Goal: Task Accomplishment & Management: Use online tool/utility

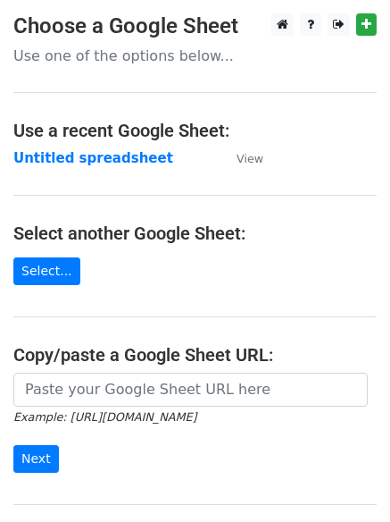
click at [118, 150] on strong "Untitled spreadsheet" at bounding box center [93, 158] width 160 height 16
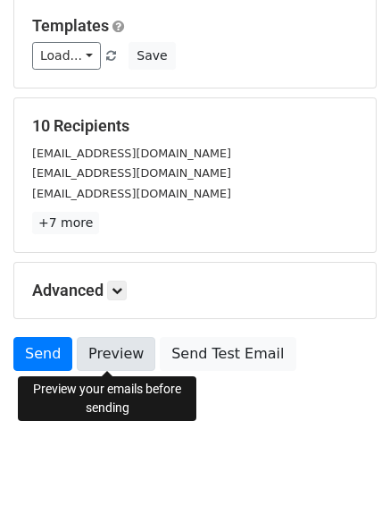
scroll to position [172, 0]
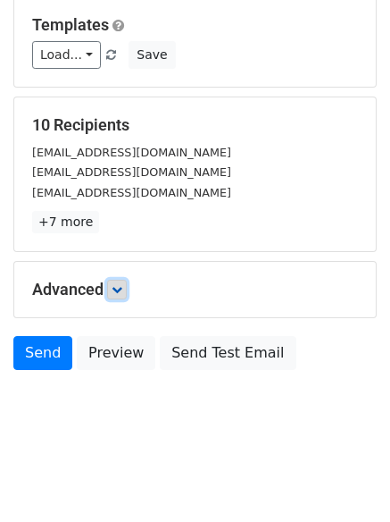
click at [117, 284] on icon at bounding box center [117, 289] width 11 height 11
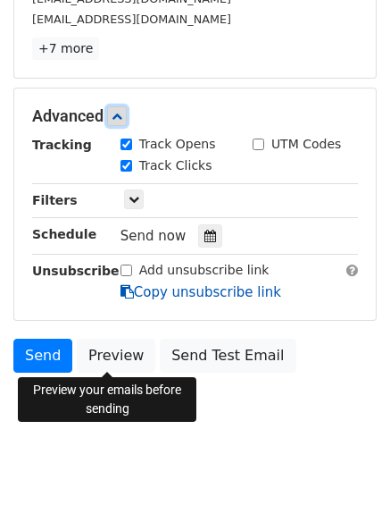
scroll to position [348, 0]
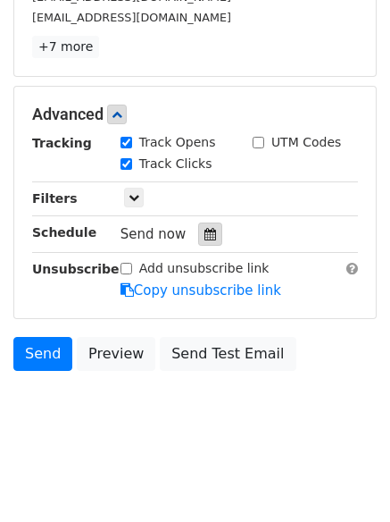
click at [211, 228] on div at bounding box center [210, 233] width 24 height 23
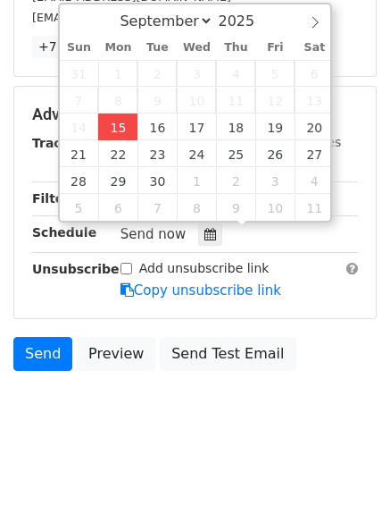
type input "2025-09-15 16:39"
type input "04"
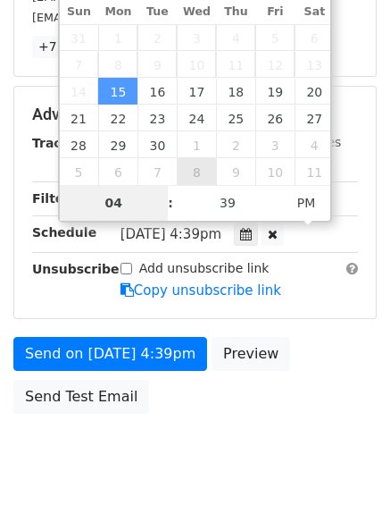
scroll to position [319, 0]
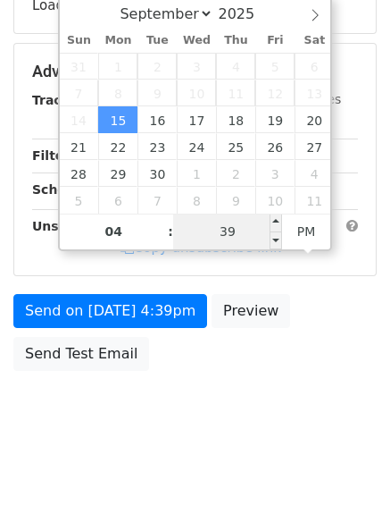
click at [230, 224] on input "39" at bounding box center [227, 232] width 109 height 36
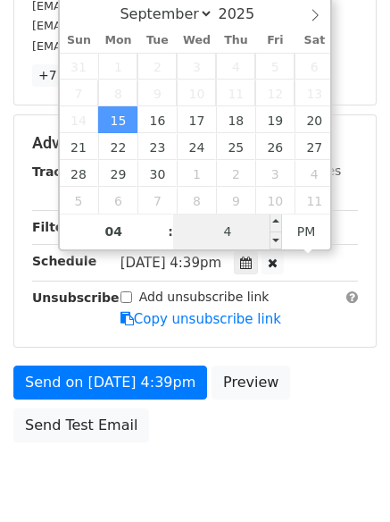
type input "44"
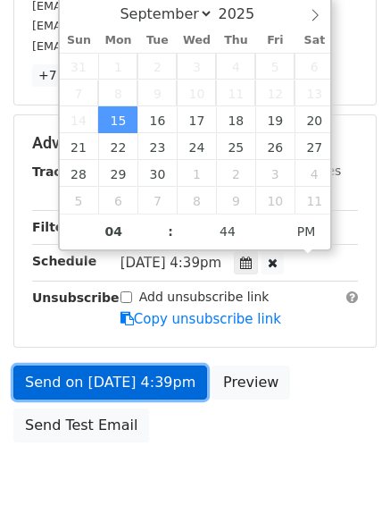
type input "2025-09-15 16:44"
click at [151, 387] on link "Send on Sep 15 at 4:39pm" at bounding box center [110, 382] width 194 height 34
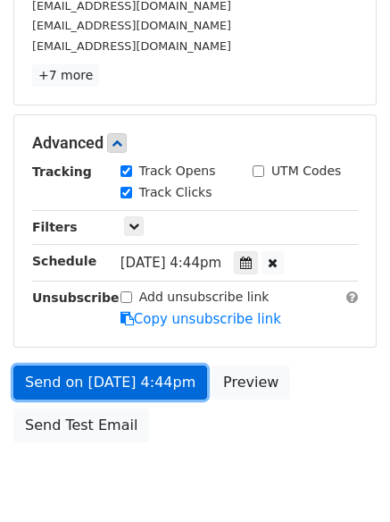
click at [155, 379] on link "Send on Sep 15 at 4:44pm" at bounding box center [110, 382] width 194 height 34
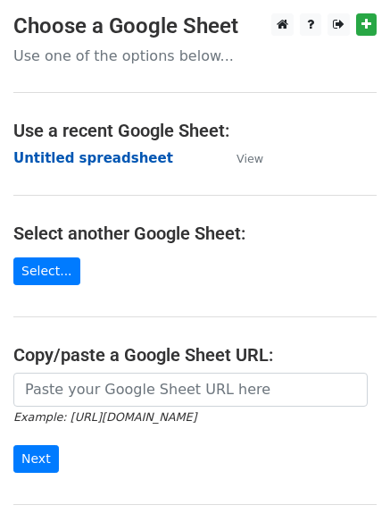
click at [96, 162] on strong "Untitled spreadsheet" at bounding box center [93, 158] width 160 height 16
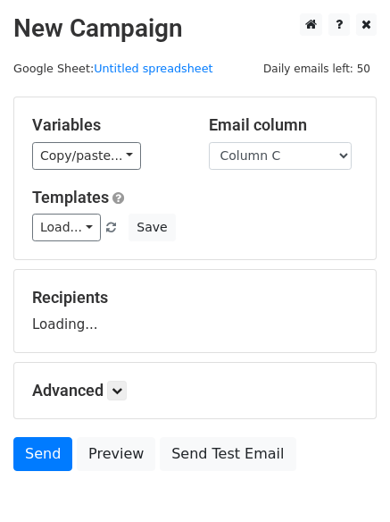
click at [209, 142] on select "Column A Column B Column C Column D Column E" at bounding box center [280, 156] width 143 height 28
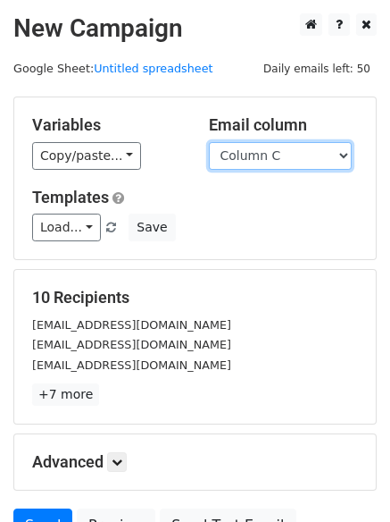
drag, startPoint x: 285, startPoint y: 158, endPoint x: 285, endPoint y: 169, distance: 10.7
click at [285, 158] on select "Column A Column B Column C Column D Column E" at bounding box center [280, 156] width 143 height 28
select select "Column B"
click at [209, 142] on select "Column A Column B Column C Column D Column E" at bounding box center [280, 156] width 143 height 28
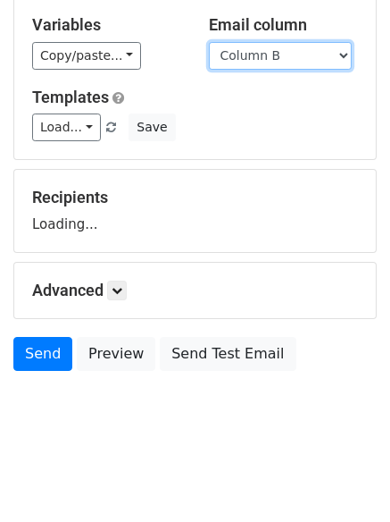
scroll to position [101, 0]
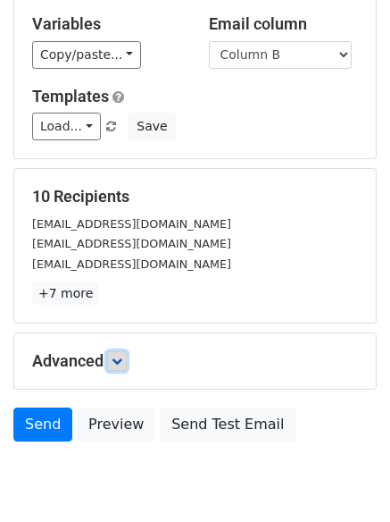
click at [122, 356] on icon at bounding box center [117, 361] width 11 height 11
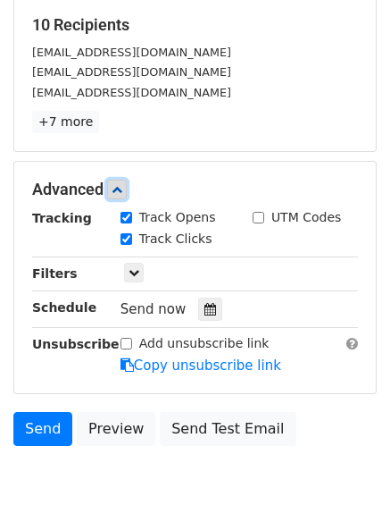
scroll to position [348, 0]
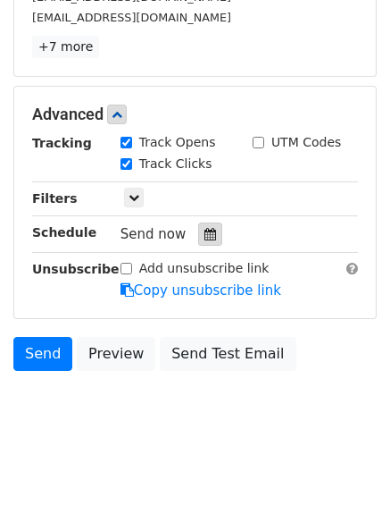
click at [213, 237] on div at bounding box center [210, 233] width 24 height 23
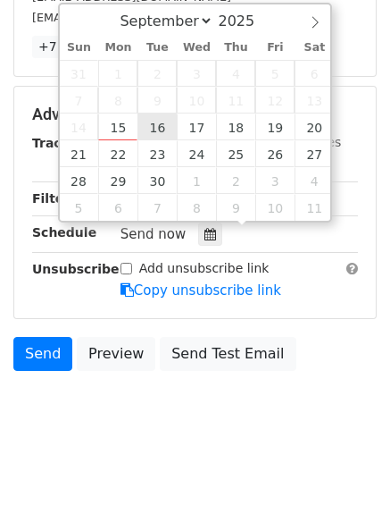
type input "2025-09-16 12:00"
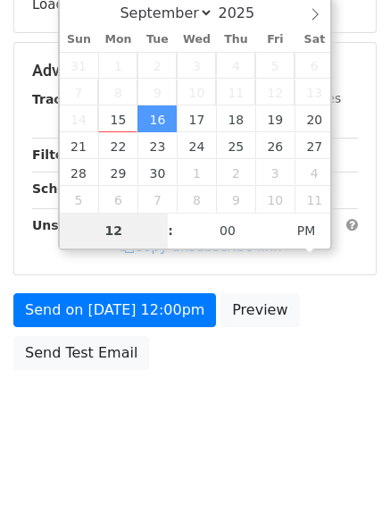
scroll to position [319, 0]
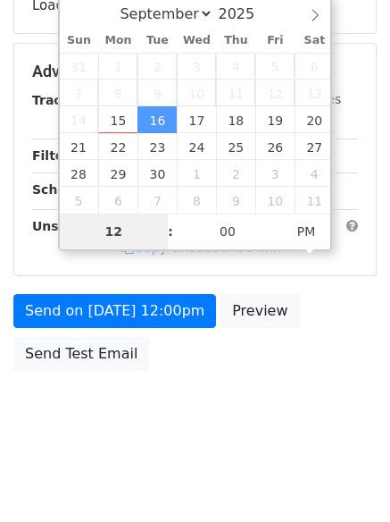
type input "5"
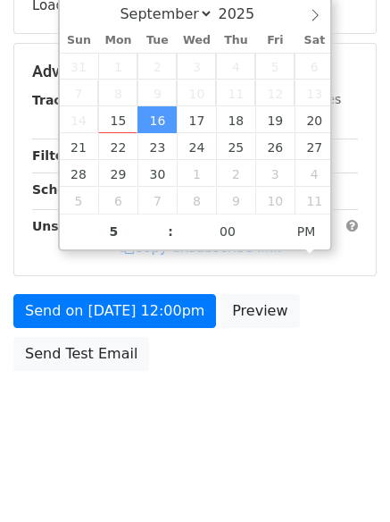
type input "2025-09-16 17:00"
click at [185, 367] on div "Send on Sep 16 at 12:00pm Preview Send Test Email" at bounding box center [195, 337] width 390 height 86
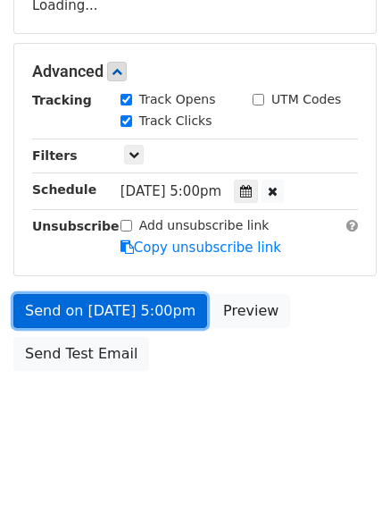
click at [156, 297] on link "Send on Sep 16 at 5:00pm" at bounding box center [110, 311] width 194 height 34
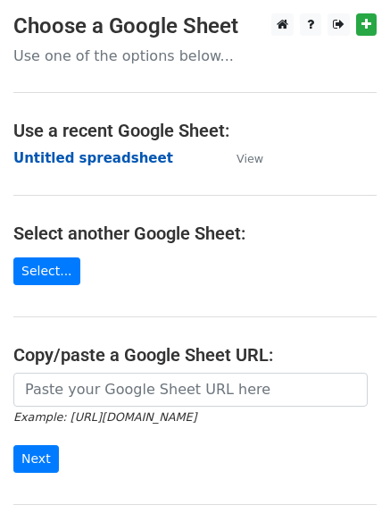
click at [84, 151] on strong "Untitled spreadsheet" at bounding box center [93, 158] width 160 height 16
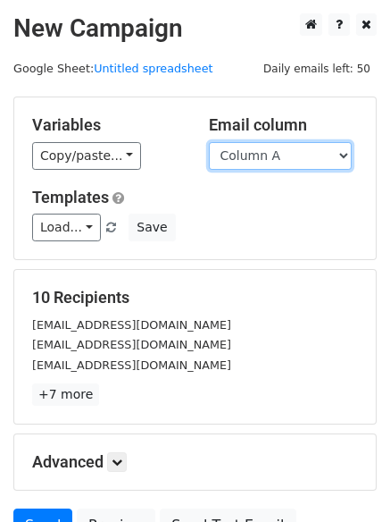
click at [286, 161] on select "Column A Column B Column C Column D Column E" at bounding box center [280, 156] width 143 height 28
drag, startPoint x: 286, startPoint y: 156, endPoint x: 284, endPoint y: 167, distance: 10.9
click at [286, 156] on select "Column A Column B Column C Column D Column E" at bounding box center [280, 156] width 143 height 28
select select "Column C"
click at [209, 142] on select "Column A Column B Column C Column D Column E" at bounding box center [280, 156] width 143 height 28
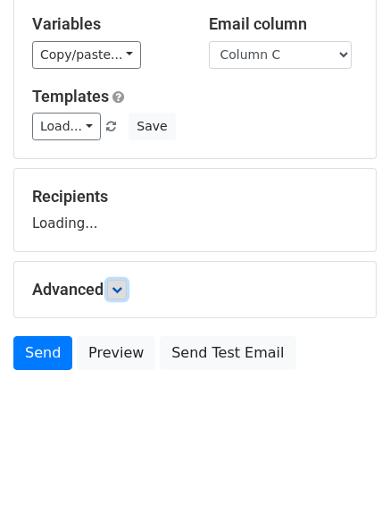
click at [122, 287] on icon at bounding box center [117, 289] width 11 height 11
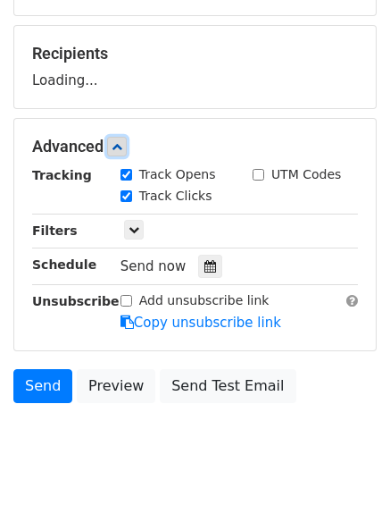
scroll to position [248, 0]
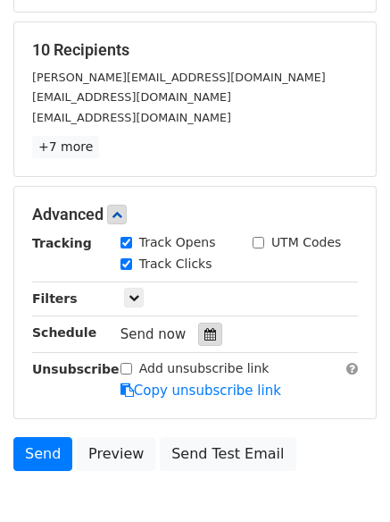
click at [206, 330] on icon at bounding box center [211, 334] width 12 height 13
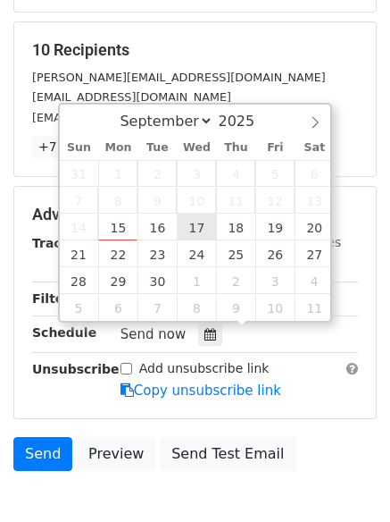
type input "2025-09-17 12:00"
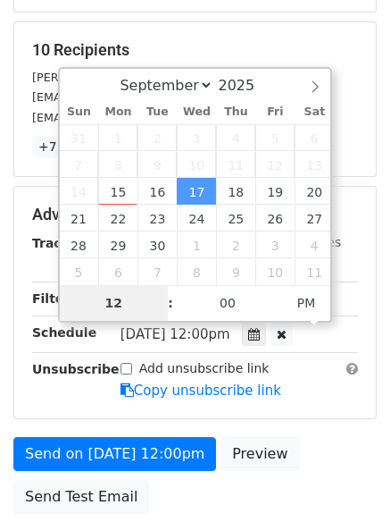
type input "6"
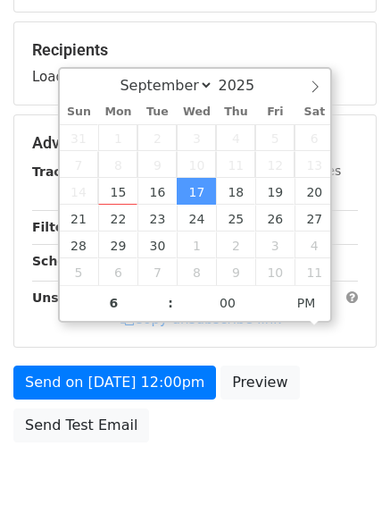
type input "2025-09-17 18:00"
click at [205, 460] on body "New Campaign Daily emails left: 50 Google Sheet: Untitled spreadsheet Variables…" at bounding box center [195, 144] width 390 height 757
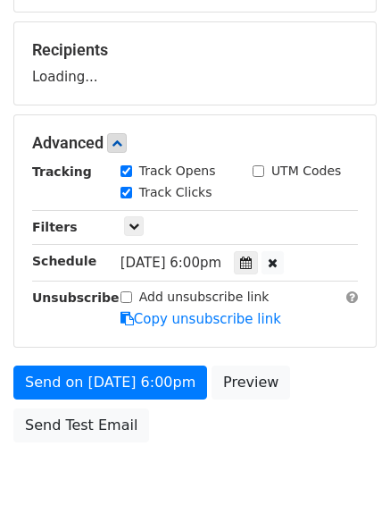
click at [167, 363] on form "Variables Copy/paste... {{Column A}} {{Column B}} {{Column C}} {{Column D}} {{C…" at bounding box center [195, 150] width 364 height 602
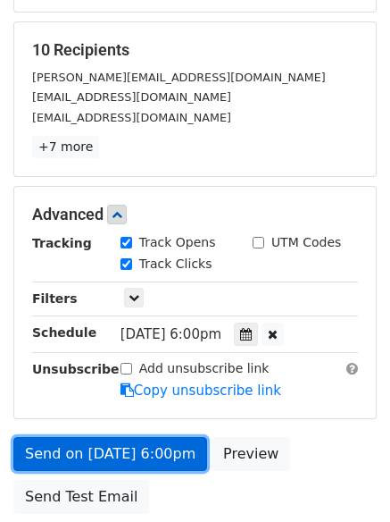
drag, startPoint x: 167, startPoint y: 374, endPoint x: 157, endPoint y: 385, distance: 15.2
click at [167, 374] on form "Variables Copy/paste... {{Column A}} {{Column B}} {{Column C}} {{Column D}} {{C…" at bounding box center [195, 186] width 364 height 674
click at [155, 453] on link "Send on Sep 17 at 6:00pm" at bounding box center [110, 454] width 194 height 34
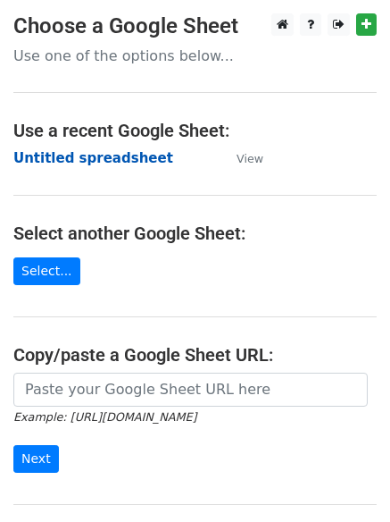
click at [114, 164] on strong "Untitled spreadsheet" at bounding box center [93, 158] width 160 height 16
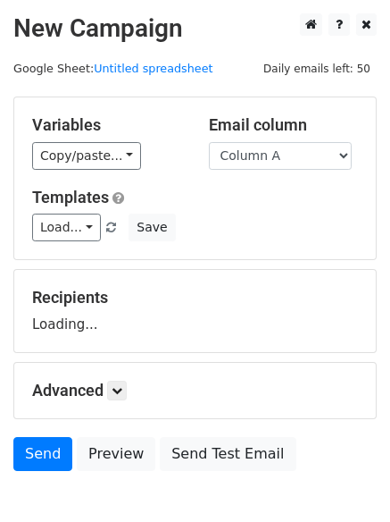
click at [291, 164] on select "Column A Column B Column C Column D Column E" at bounding box center [280, 156] width 143 height 28
click at [209, 142] on select "Column A Column B Column C Column D Column E" at bounding box center [280, 156] width 143 height 28
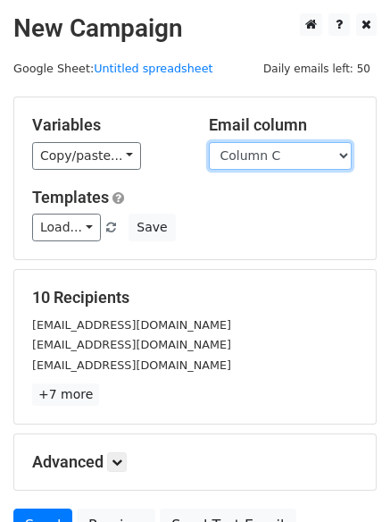
click at [293, 164] on select "Column A Column B Column C Column D Column E" at bounding box center [280, 156] width 143 height 28
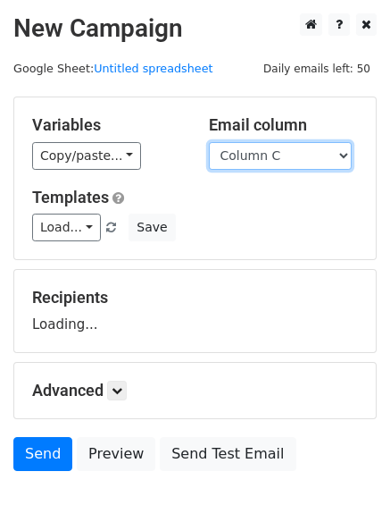
select select "Column D"
click at [209, 142] on select "Column A Column B Column C Column D Column E" at bounding box center [280, 156] width 143 height 28
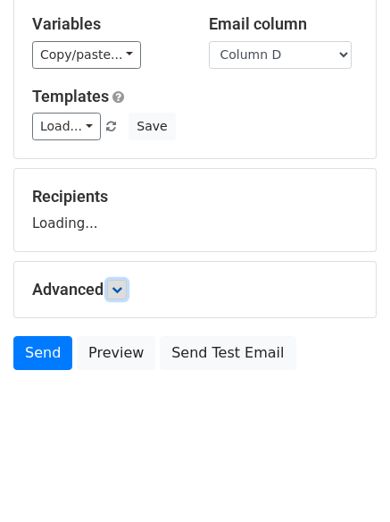
click at [117, 281] on link at bounding box center [117, 290] width 20 height 20
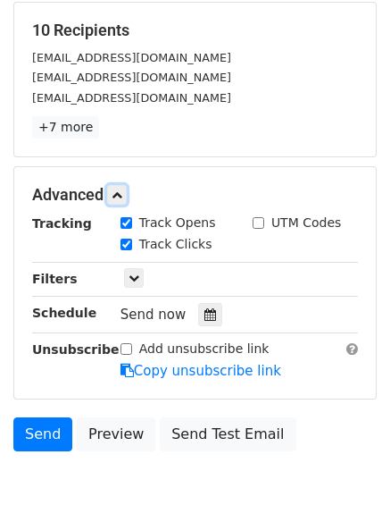
scroll to position [268, 0]
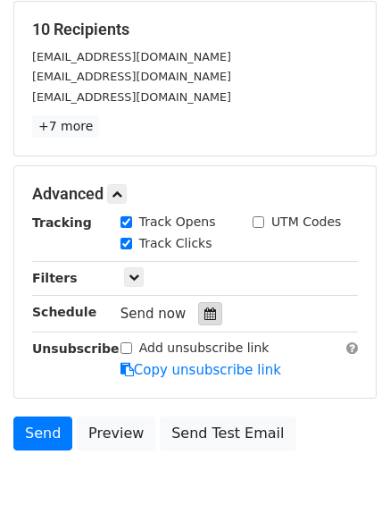
click at [205, 311] on icon at bounding box center [211, 313] width 12 height 13
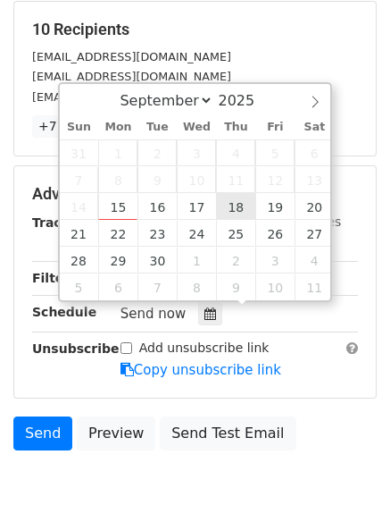
type input "2025-09-18 12:00"
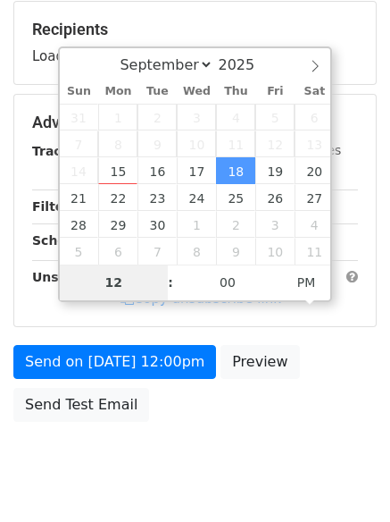
type input "7"
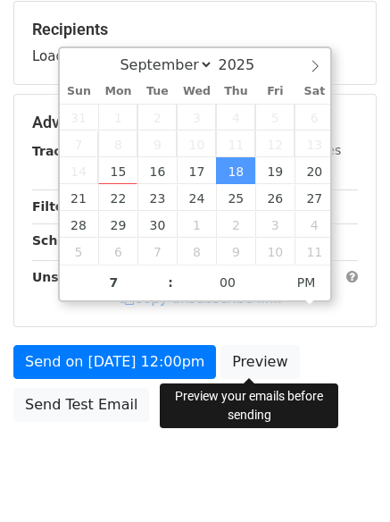
type input "2025-09-18 19:00"
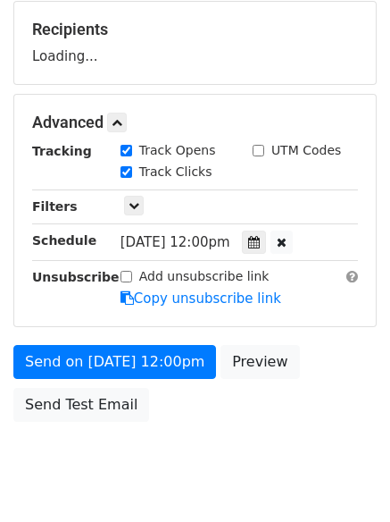
click at [206, 402] on div "Send on Sep 18 at 12:00pm Preview Send Test Email" at bounding box center [195, 388] width 390 height 86
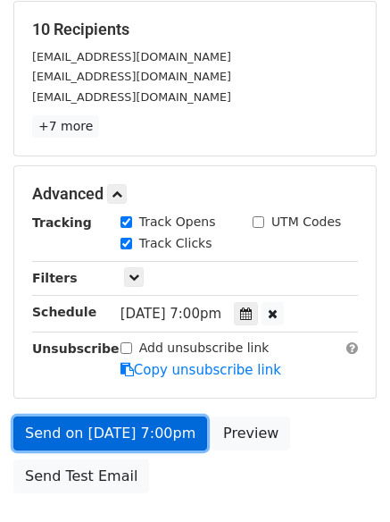
click at [183, 428] on link "Send on Sep 18 at 7:00pm" at bounding box center [110, 433] width 194 height 34
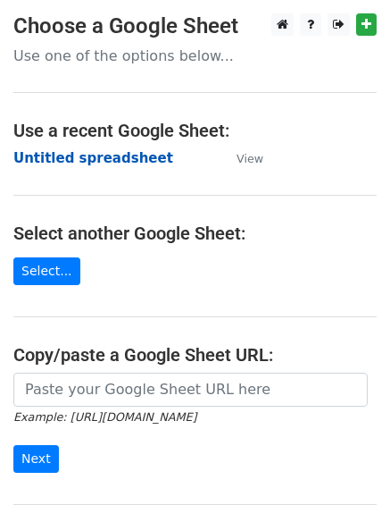
click at [108, 161] on strong "Untitled spreadsheet" at bounding box center [93, 158] width 160 height 16
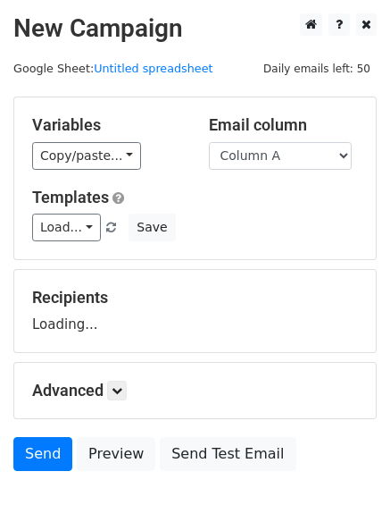
click at [269, 156] on select "Column A Column B Column C Column D Column E" at bounding box center [280, 156] width 143 height 28
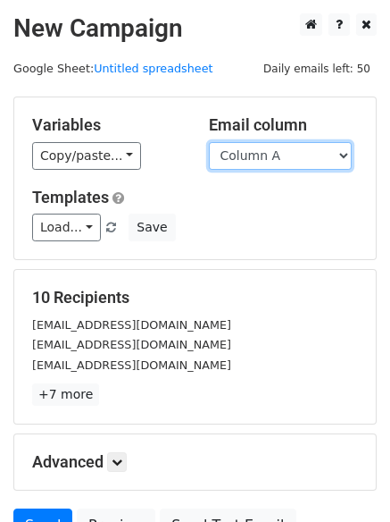
click at [293, 155] on select "Column A Column B Column C Column D Column E" at bounding box center [280, 156] width 143 height 28
select select "Column E"
click at [209, 142] on select "Column A Column B Column C Column D Column E" at bounding box center [280, 156] width 143 height 28
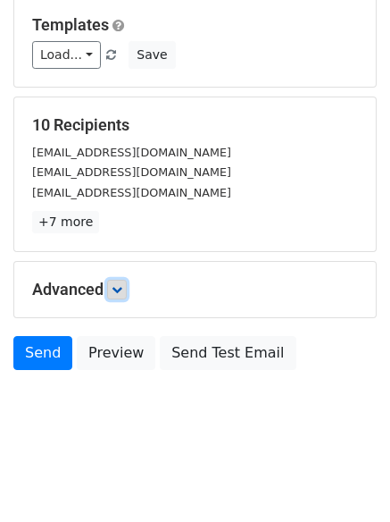
click at [123, 298] on link at bounding box center [117, 290] width 20 height 20
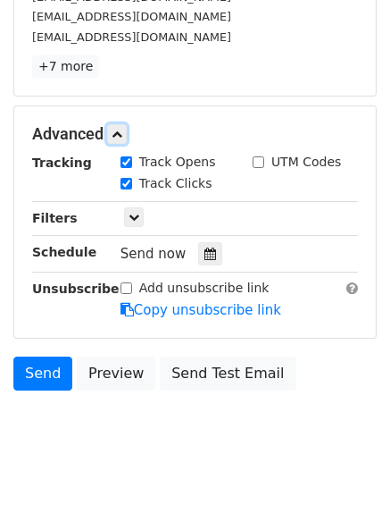
scroll to position [348, 0]
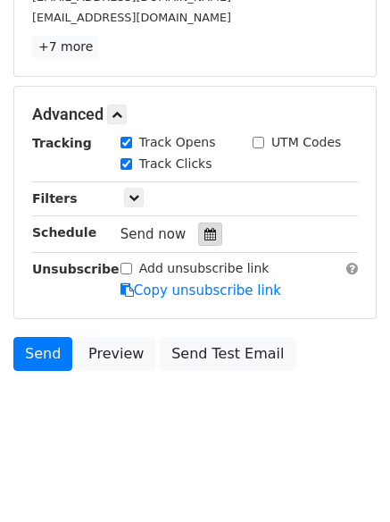
click at [209, 225] on div at bounding box center [210, 233] width 24 height 23
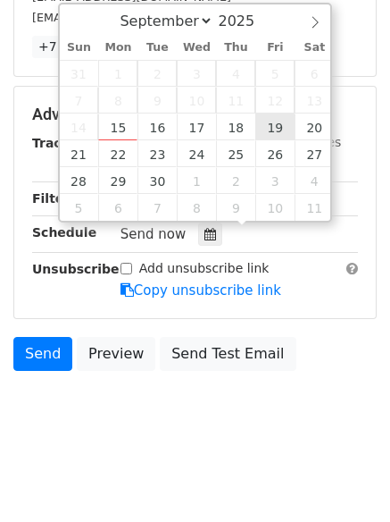
type input "[DATE] 12:00"
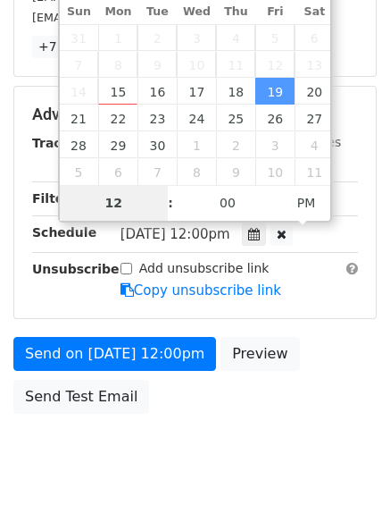
scroll to position [319, 0]
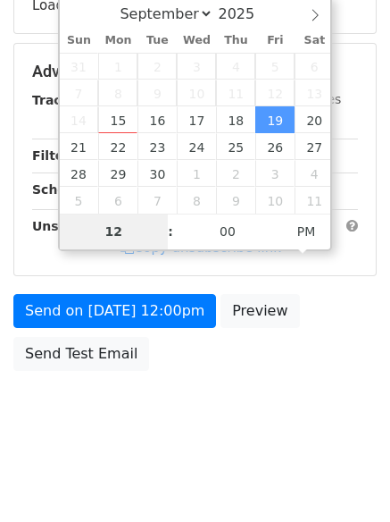
type input "8"
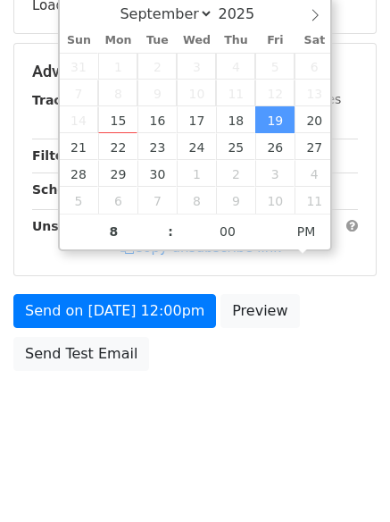
type input "[DATE] 20:00"
click at [206, 441] on body "New Campaign Daily emails left: 50 Google Sheet: Untitled spreadsheet Variables…" at bounding box center [195, 72] width 390 height 757
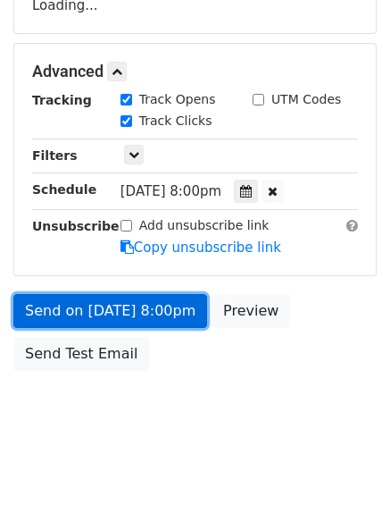
click at [166, 294] on link "Send on [DATE] 8:00pm" at bounding box center [110, 311] width 194 height 34
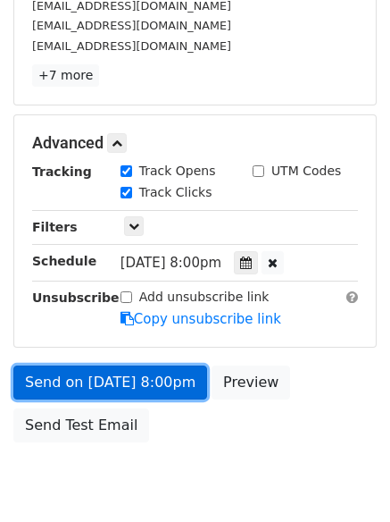
click at [174, 382] on link "Send on [DATE] 8:00pm" at bounding box center [110, 382] width 194 height 34
